Goal: Task Accomplishment & Management: Use online tool/utility

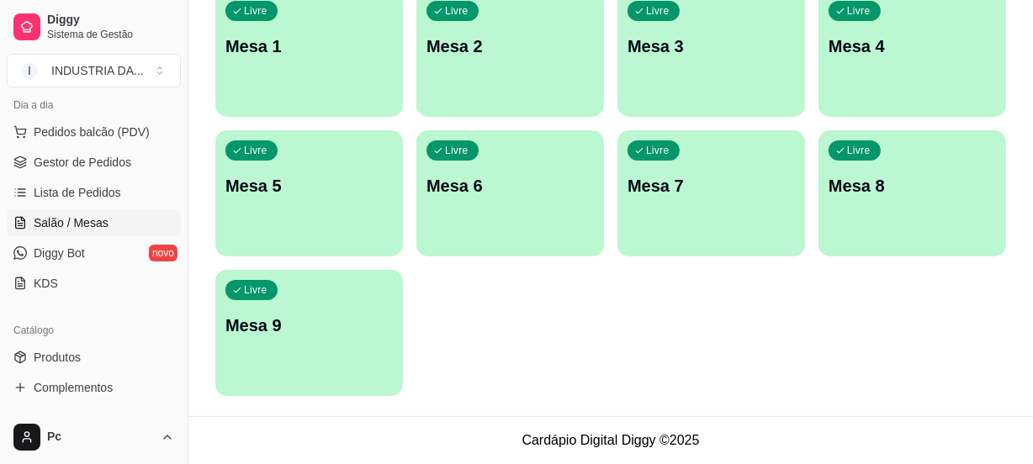
scroll to position [229, 0]
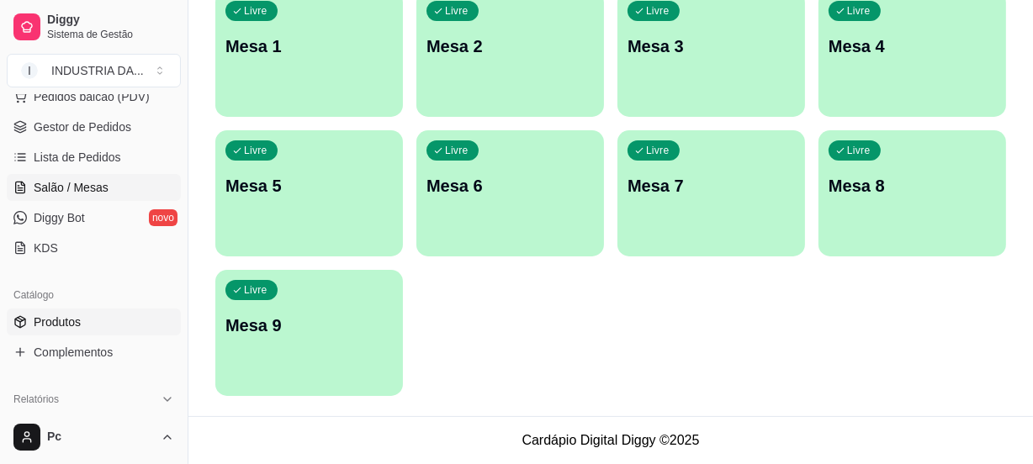
click at [67, 315] on span "Produtos" at bounding box center [57, 322] width 47 height 17
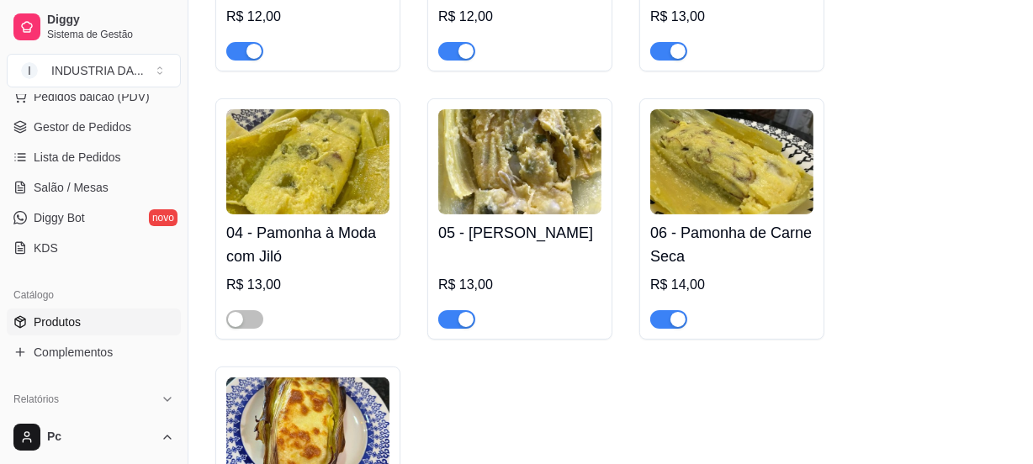
scroll to position [382, 0]
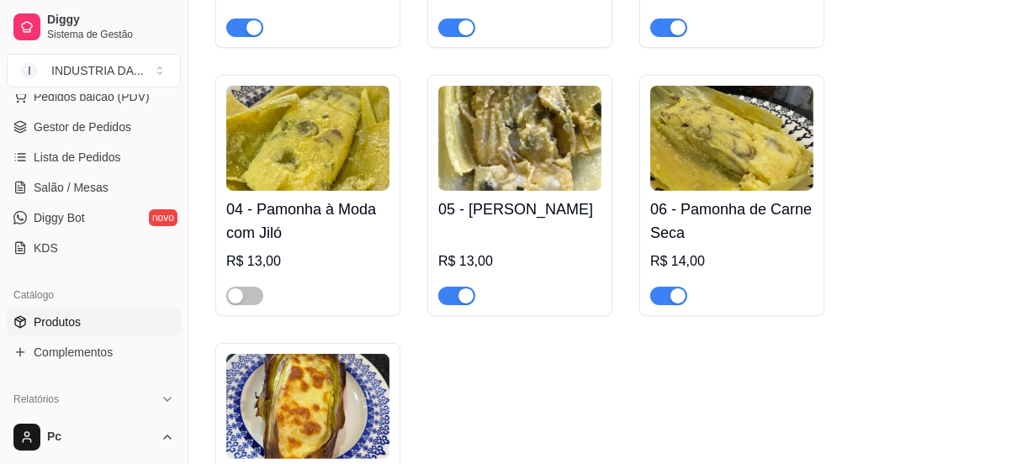
click at [673, 291] on div "button" at bounding box center [677, 296] width 15 height 15
click at [70, 184] on span "Salão / Mesas" at bounding box center [71, 187] width 75 height 17
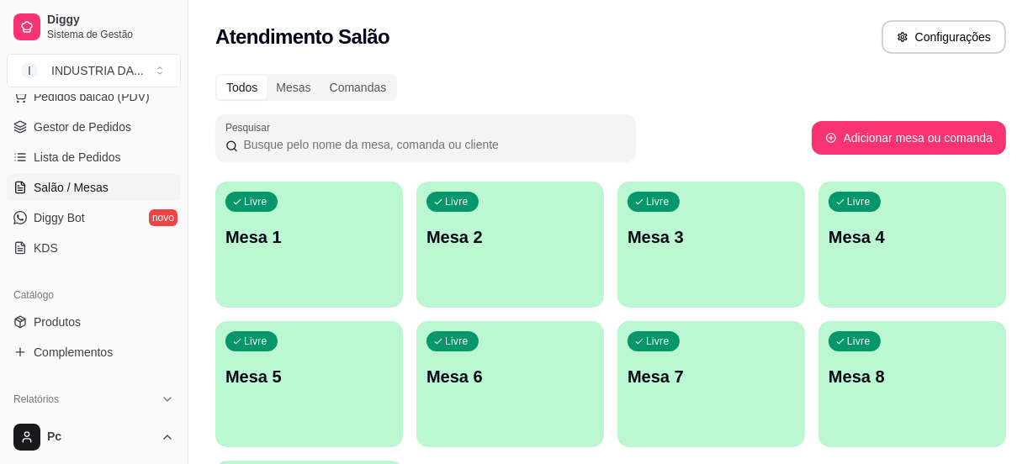
click at [317, 204] on div "Livre Mesa 1" at bounding box center [309, 235] width 188 height 106
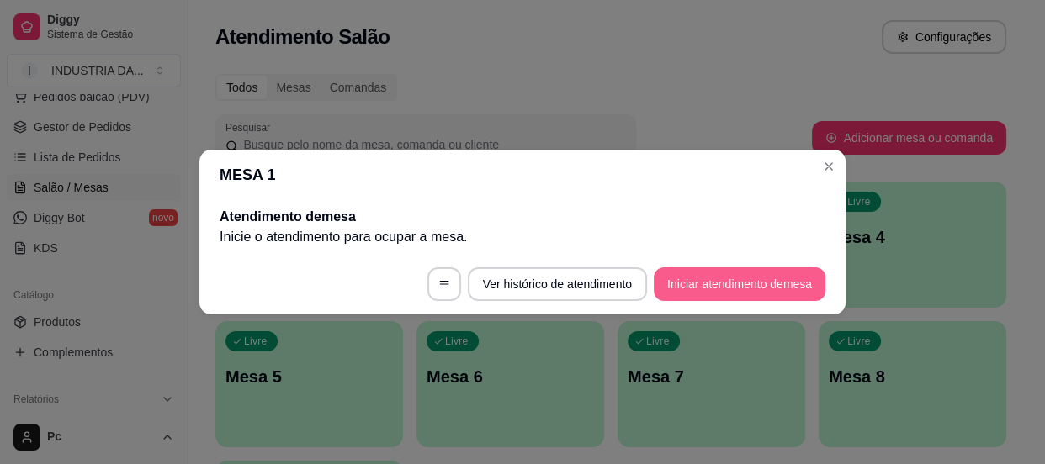
click at [723, 283] on button "Iniciar atendimento de mesa" at bounding box center [740, 284] width 172 height 34
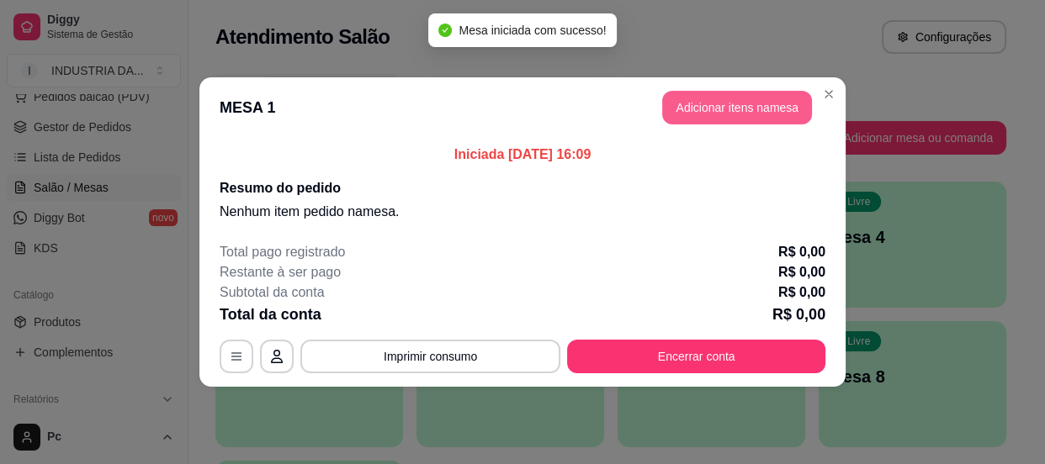
click at [703, 108] on button "Adicionar itens na mesa" at bounding box center [737, 108] width 150 height 34
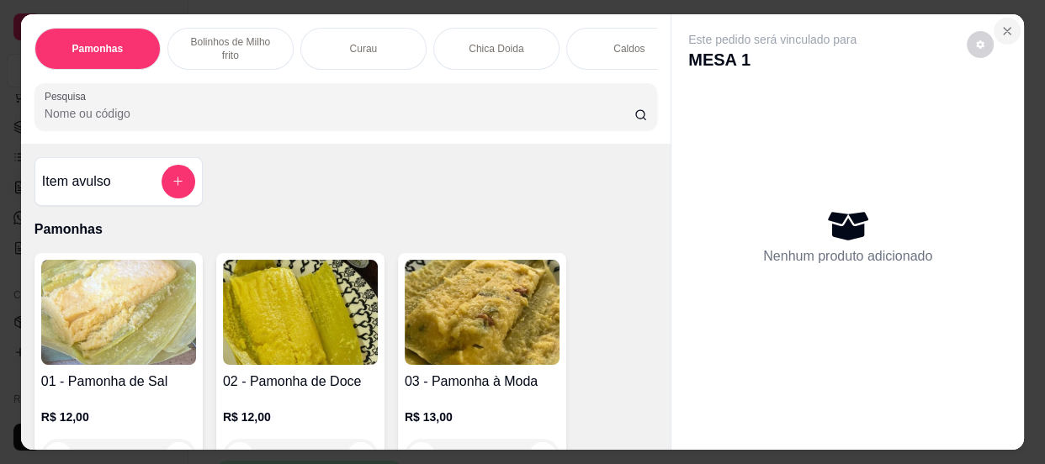
click at [1001, 27] on icon "Close" at bounding box center [1006, 30] width 13 height 13
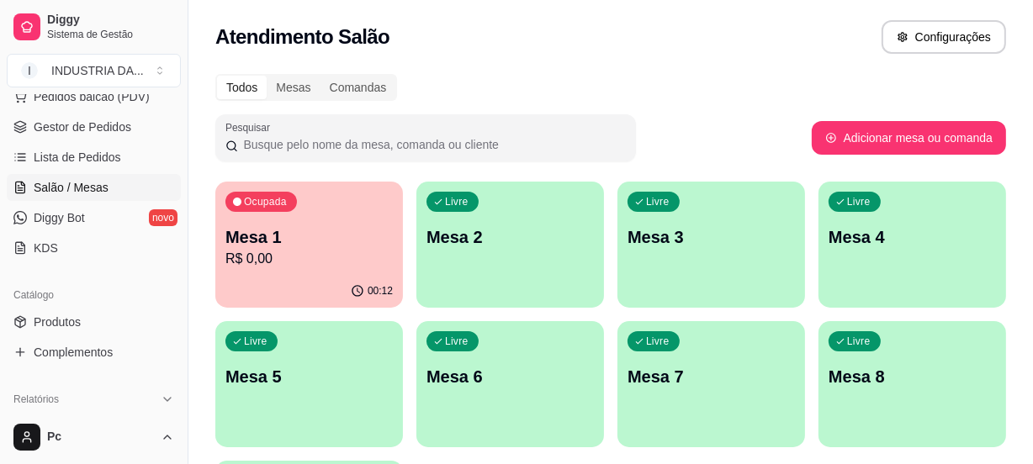
click at [867, 247] on p "Mesa 4" at bounding box center [912, 237] width 167 height 24
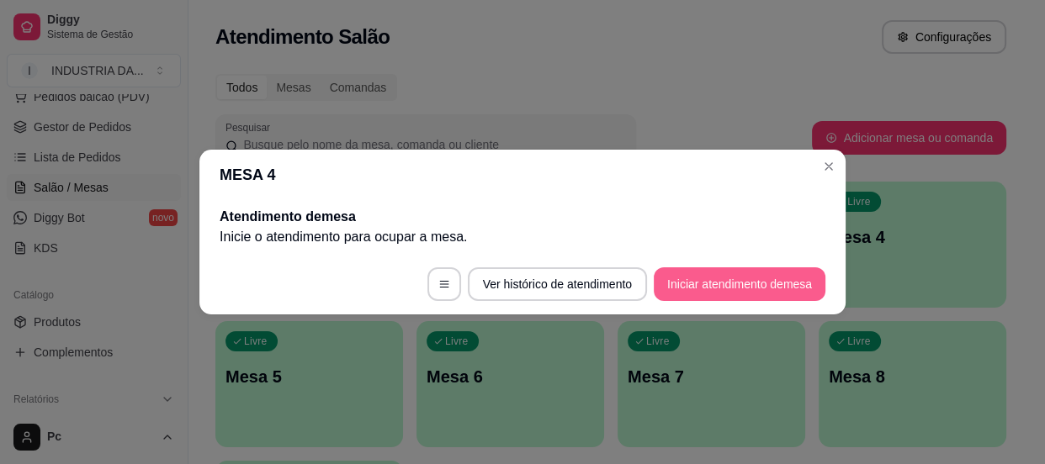
click at [690, 290] on button "Iniciar atendimento de mesa" at bounding box center [740, 284] width 172 height 34
